Goal: Task Accomplishment & Management: Complete application form

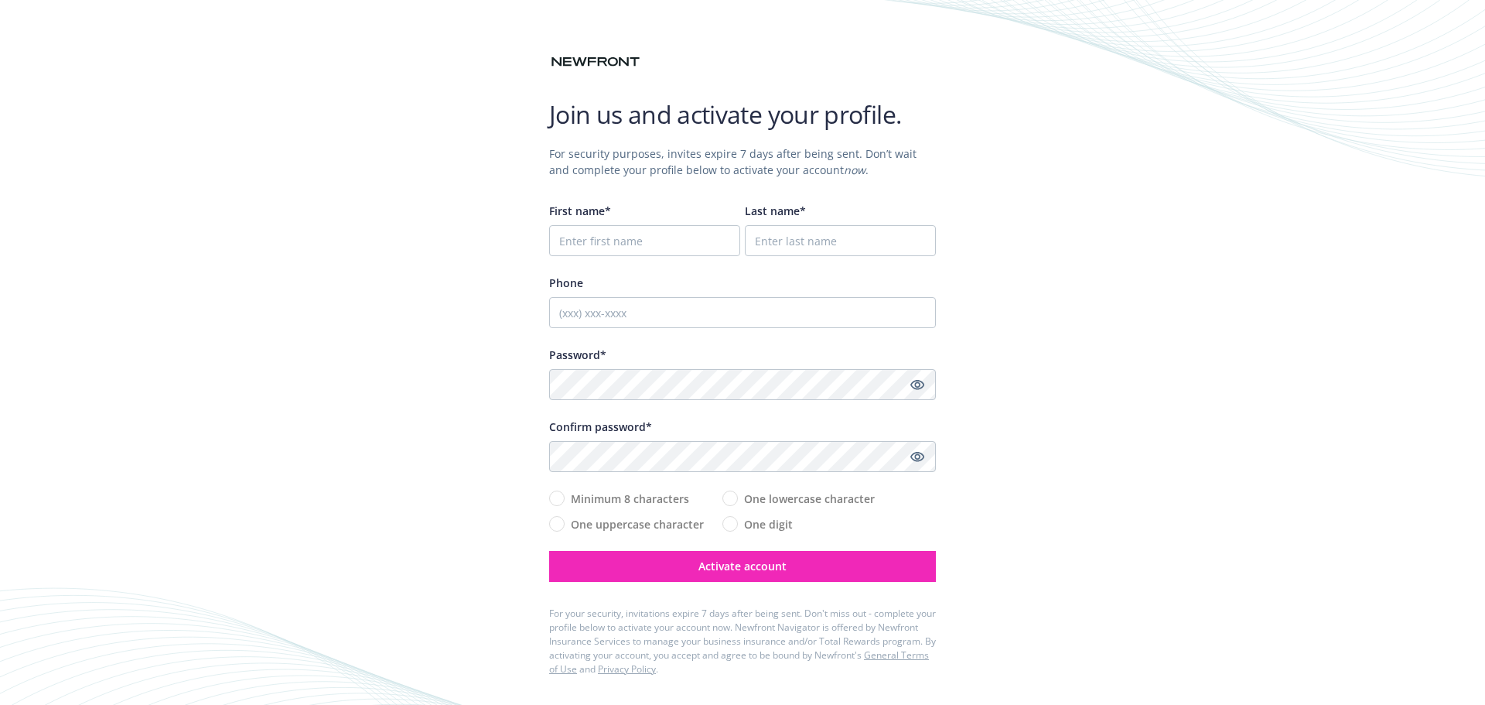
type input "[PERSON_NAME]"
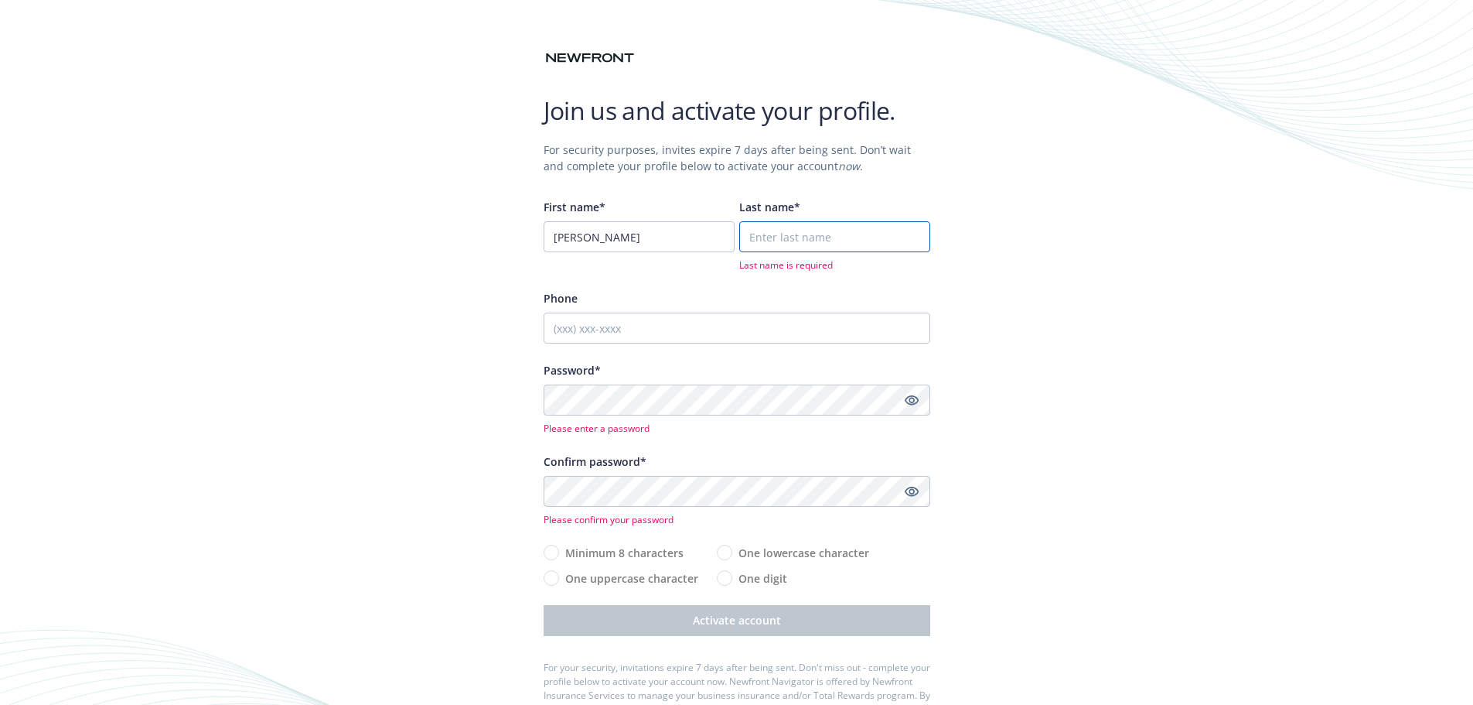
click at [832, 241] on input "Last name*" at bounding box center [834, 236] width 191 height 31
type input "Verma"
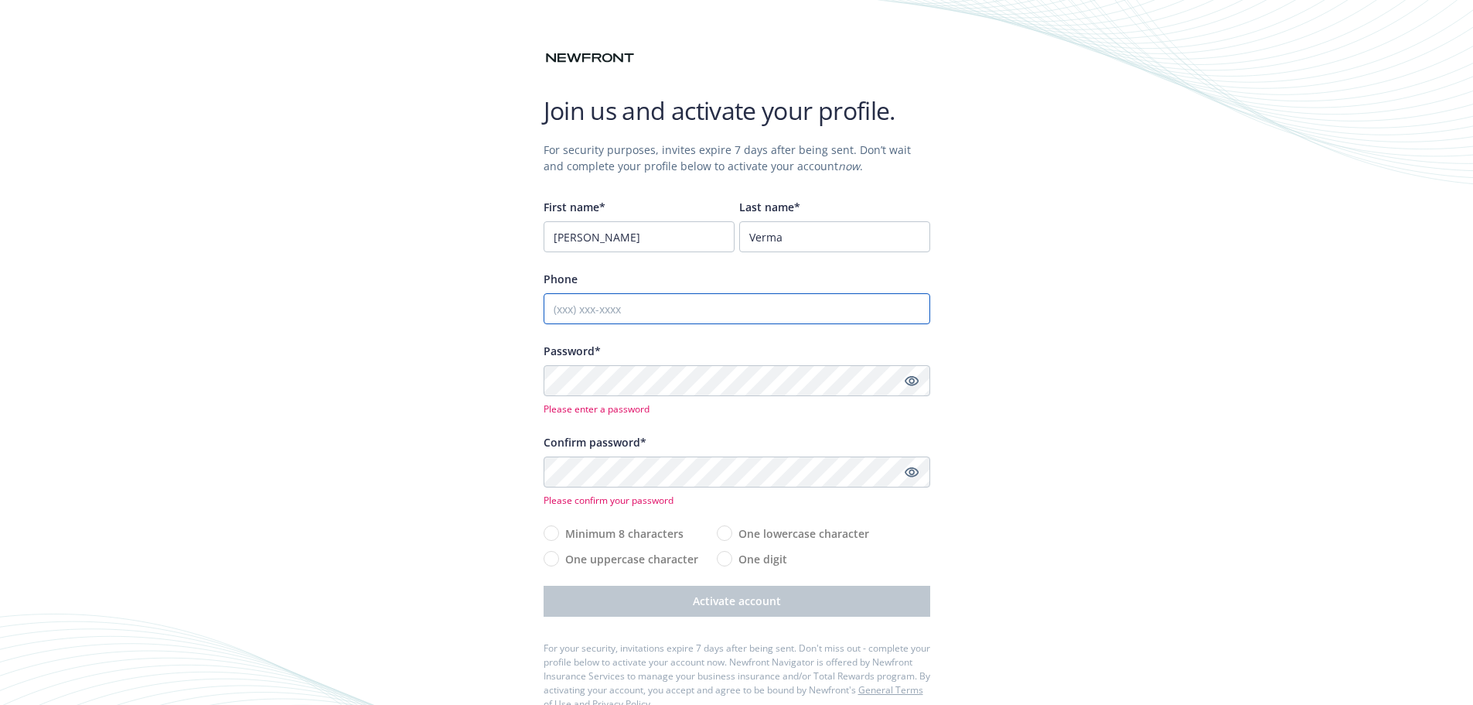
click at [698, 311] on input "Phone" at bounding box center [737, 308] width 387 height 31
type input "(650) 906-6706"
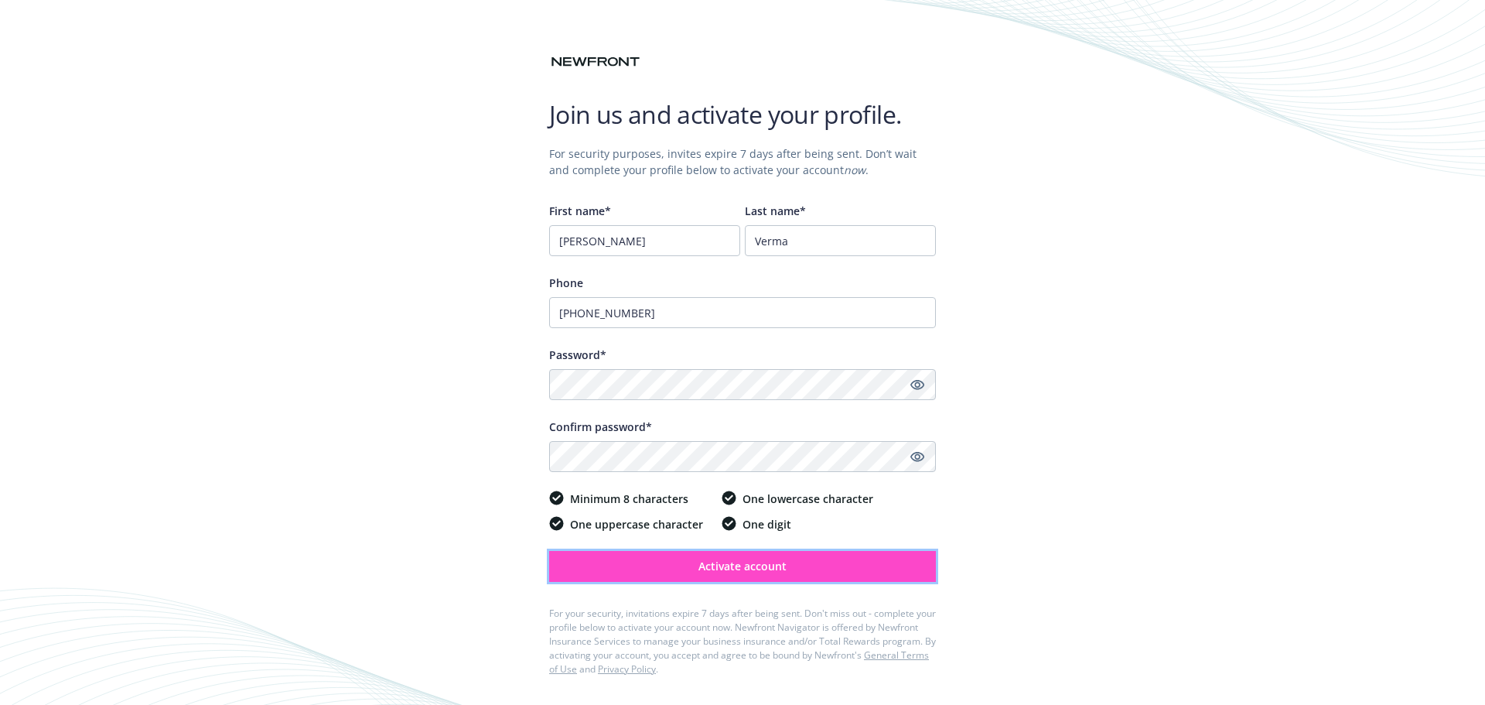
click at [827, 572] on button "Activate account" at bounding box center [742, 566] width 387 height 31
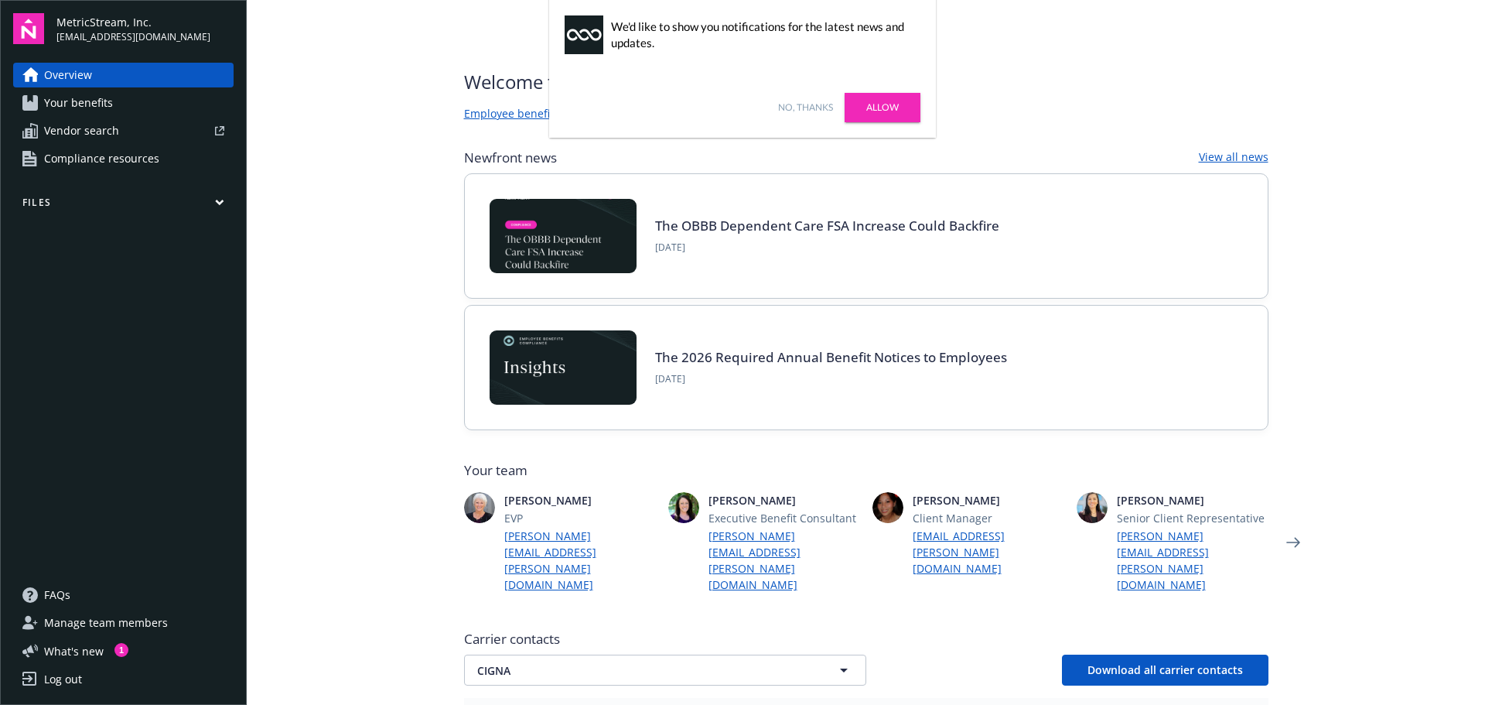
click at [885, 103] on link "Allow" at bounding box center [883, 107] width 76 height 29
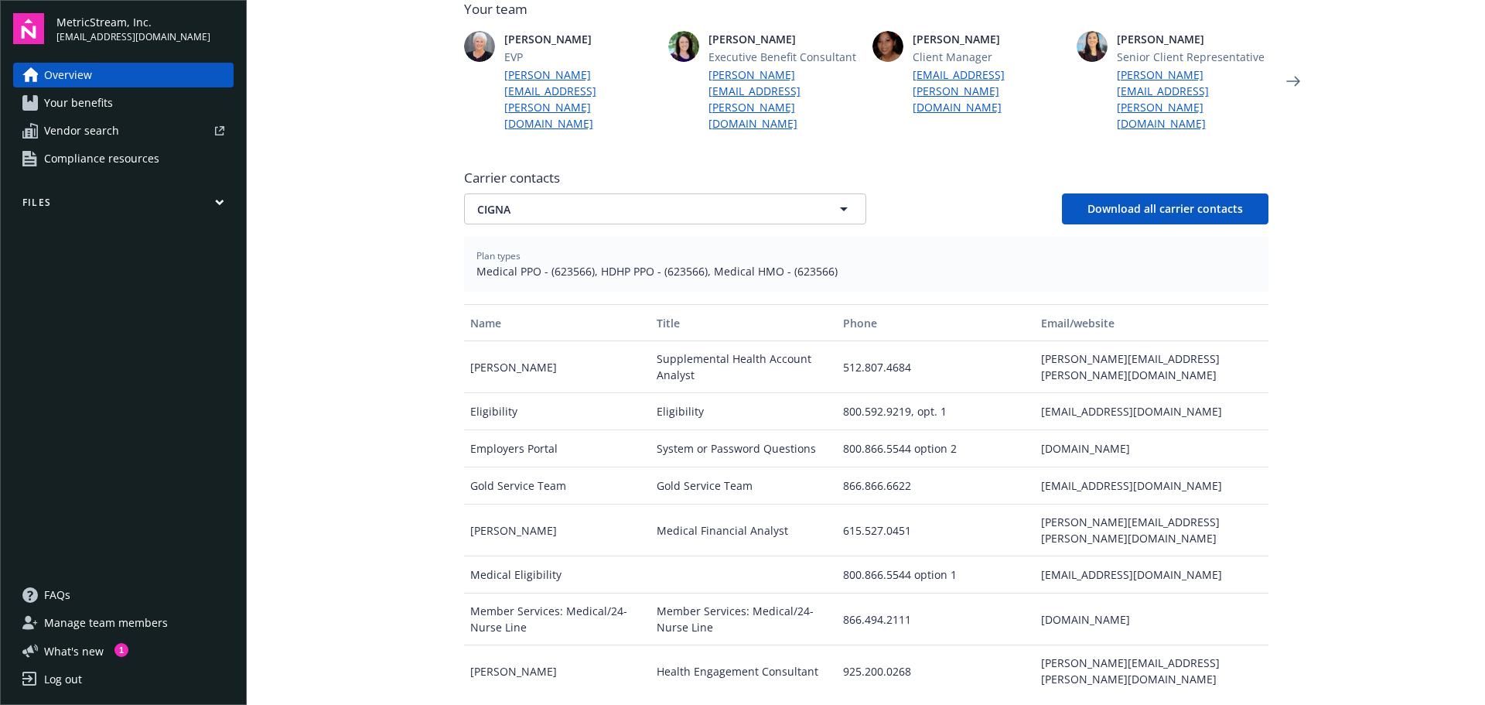
scroll to position [199, 0]
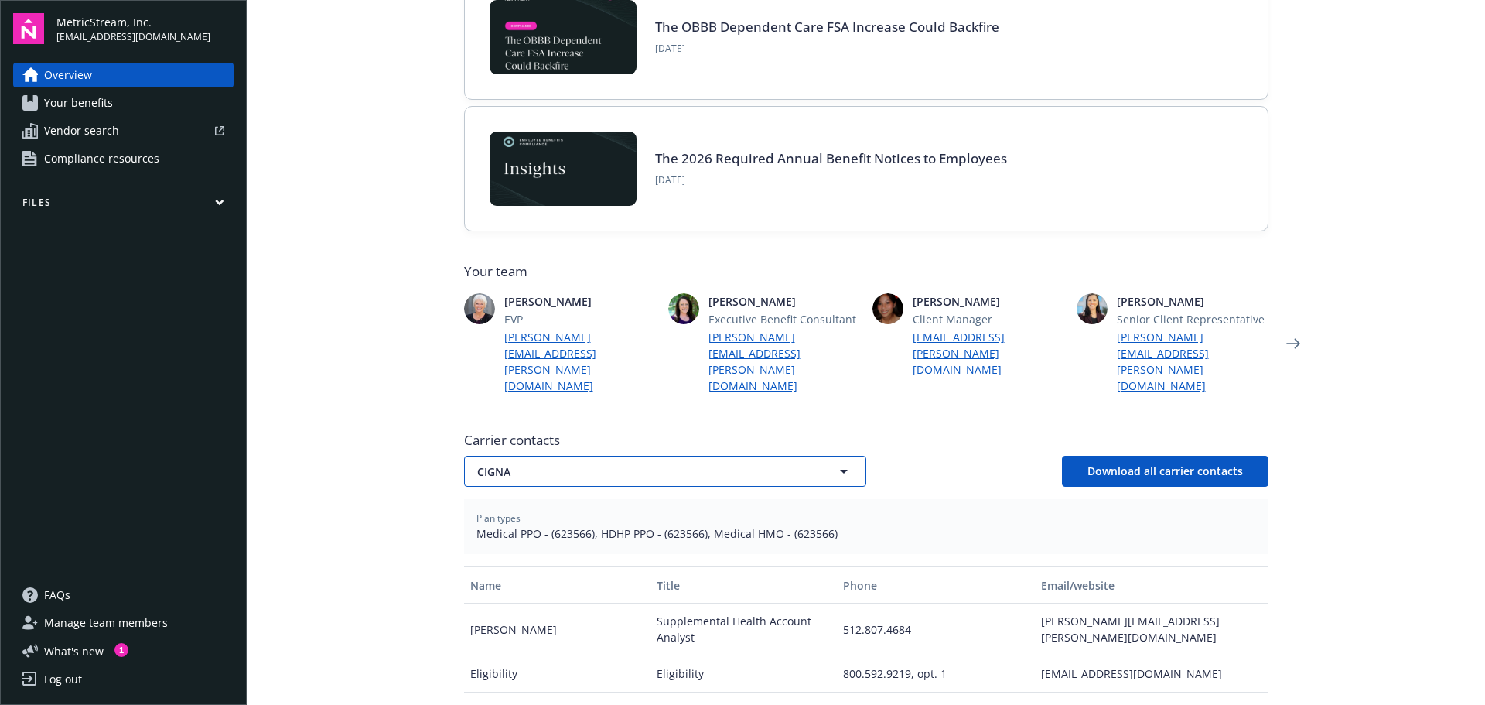
click at [840, 469] on icon "button" at bounding box center [844, 471] width 8 height 4
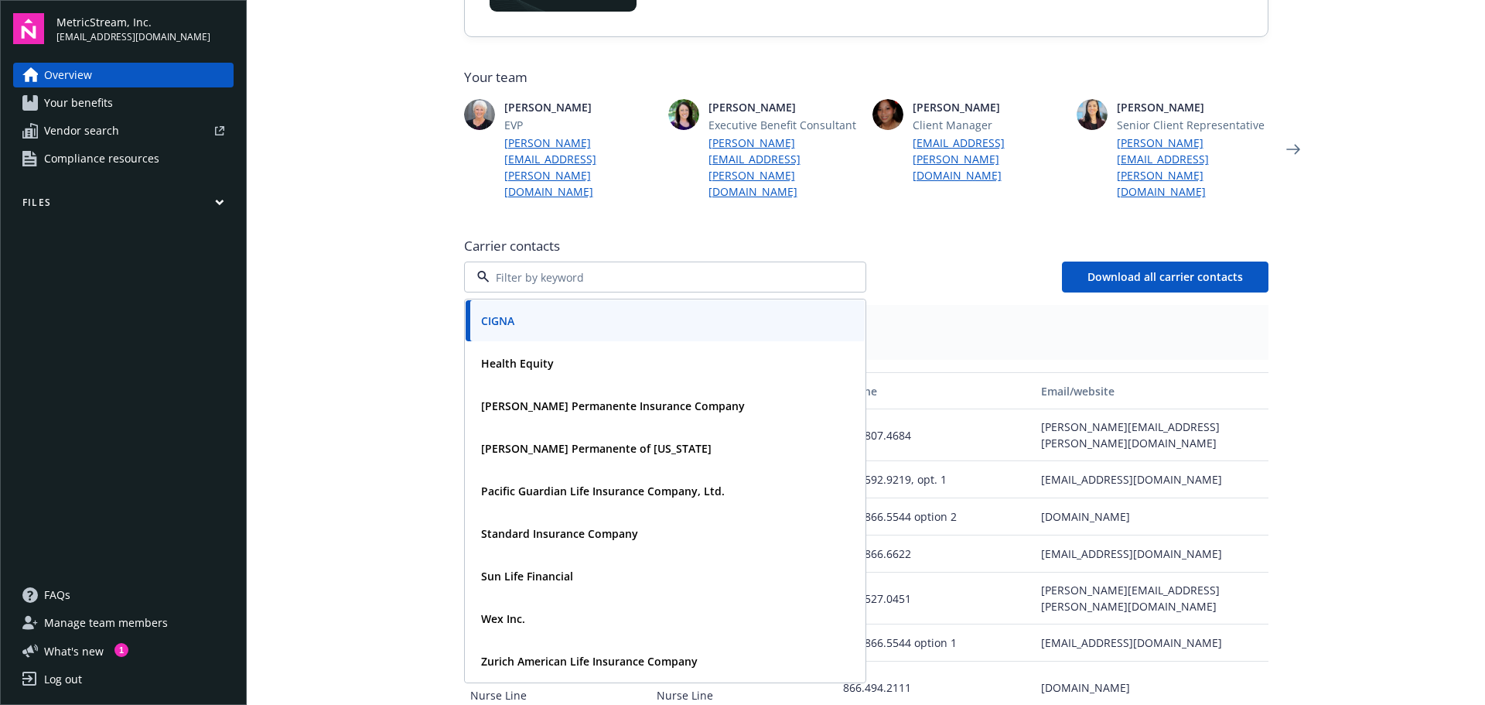
scroll to position [431, 0]
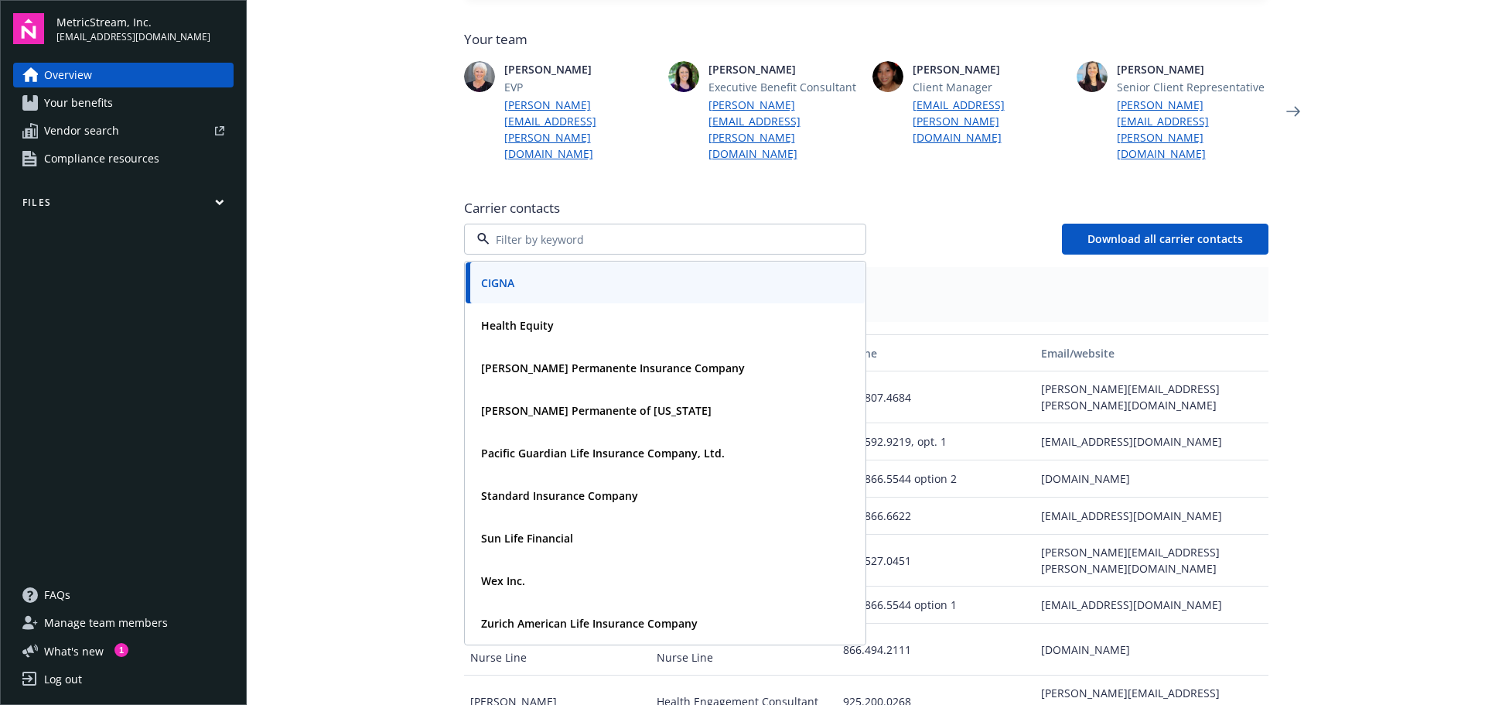
click at [1367, 350] on main "Welcome to Navigator , [PERSON_NAME] Employee benefits portal Project plan Newf…" at bounding box center [866, 352] width 1238 height 705
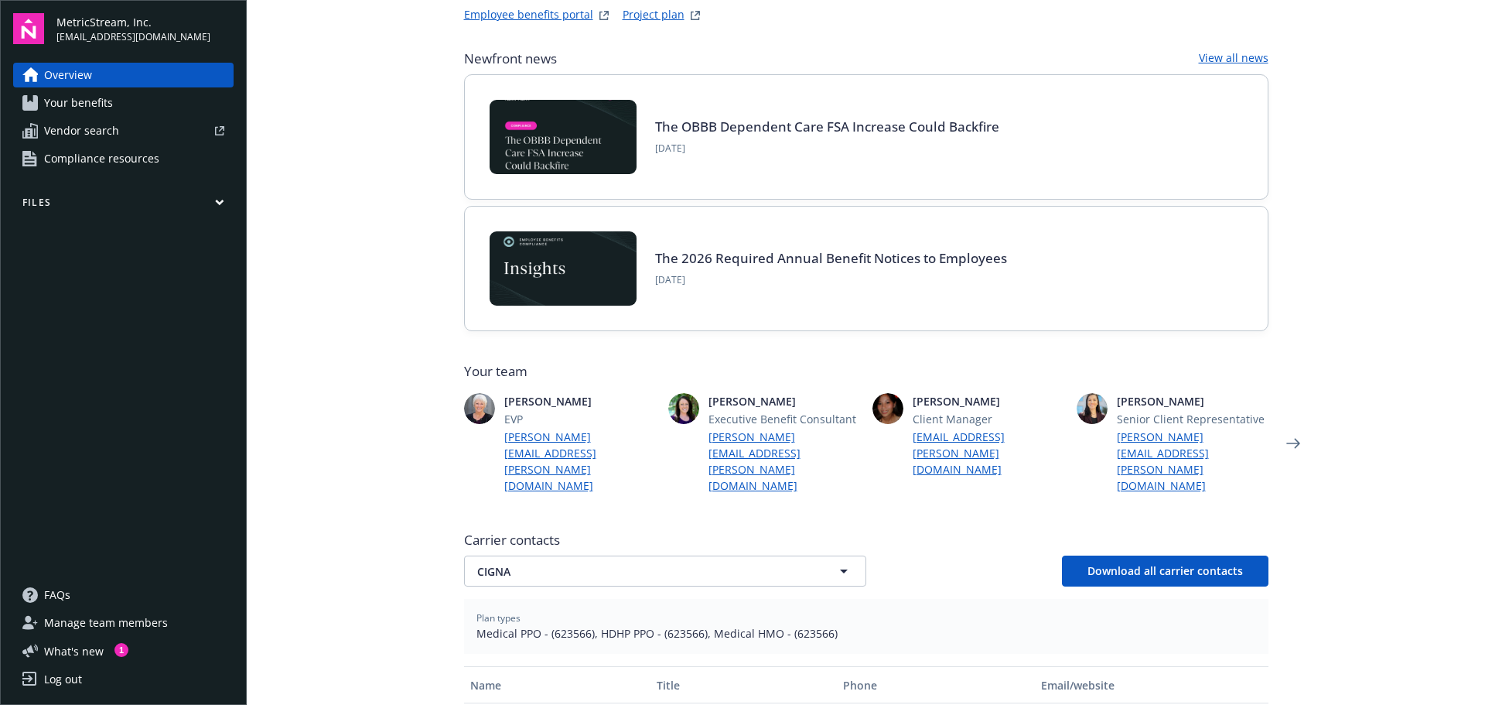
scroll to position [0, 0]
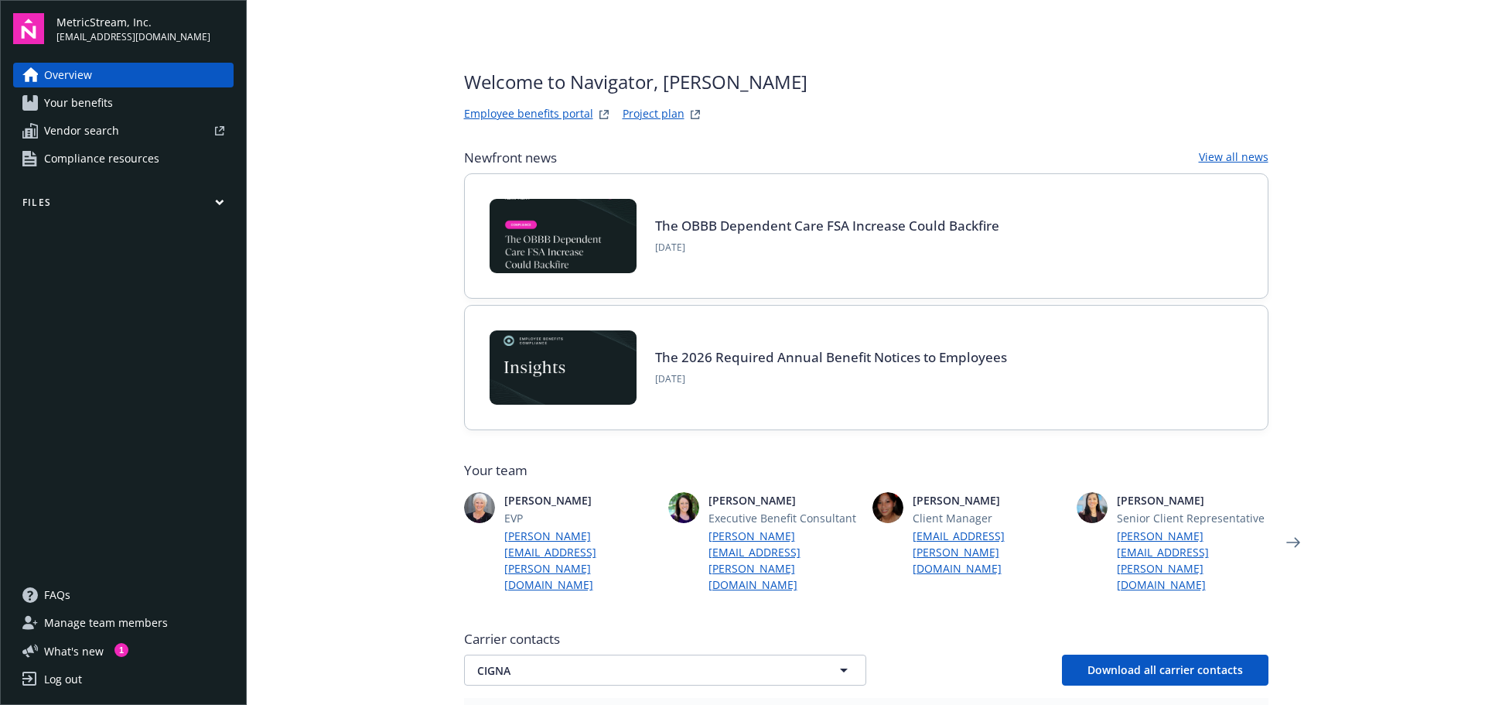
click at [101, 101] on span "Your benefits" at bounding box center [78, 102] width 69 height 25
